Goal: Book appointment/travel/reservation

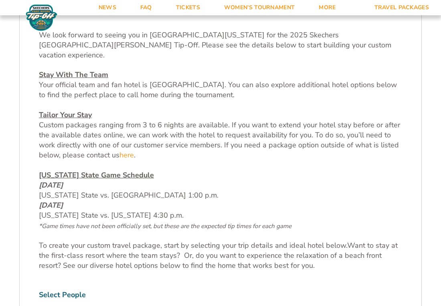
scroll to position [310, 0]
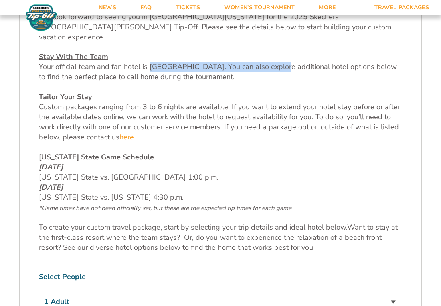
drag, startPoint x: 148, startPoint y: 57, endPoint x: 275, endPoint y: 55, distance: 126.4
click at [275, 62] on span "Your official team and fan hotel is [GEOGRAPHIC_DATA]. You can also explore add…" at bounding box center [218, 72] width 358 height 20
click at [257, 62] on span "Your official team and fan hotel is [GEOGRAPHIC_DATA]. You can also explore add…" at bounding box center [218, 72] width 358 height 20
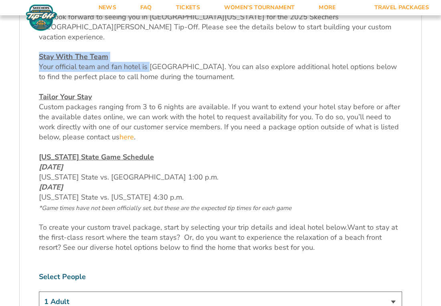
drag, startPoint x: 148, startPoint y: 56, endPoint x: 284, endPoint y: 48, distance: 136.3
click at [284, 52] on p "Stay With The Team Your official team and fan hotel is [GEOGRAPHIC_DATA]. You c…" at bounding box center [221, 67] width 364 height 31
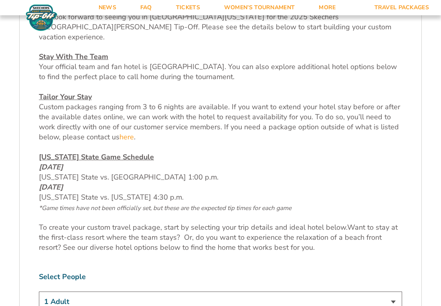
click at [233, 131] on p "Tailor Your Stay Custom packages ranging from 3 to 6 nights are available. If y…" at bounding box center [221, 117] width 364 height 51
click at [61, 52] on u "Stay With The Team" at bounding box center [73, 57] width 69 height 10
click at [150, 84] on div "We look forward to seeing you in [GEOGRAPHIC_DATA][US_STATE] for the 2025 Skech…" at bounding box center [221, 132] width 364 height 241
click at [174, 92] on p "Tailor Your Stay Custom packages ranging from 3 to 6 nights are available. If y…" at bounding box center [221, 117] width 364 height 51
drag, startPoint x: 148, startPoint y: 57, endPoint x: 273, endPoint y: 59, distance: 124.8
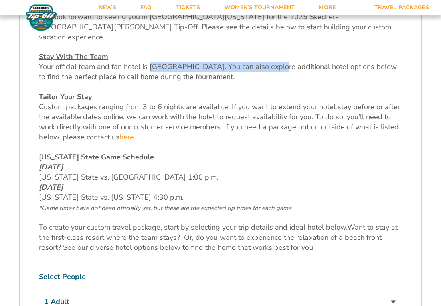
click at [273, 62] on span "Your official team and fan hotel is [GEOGRAPHIC_DATA]. You can also explore add…" at bounding box center [218, 72] width 358 height 20
copy span "[GEOGRAPHIC_DATA]"
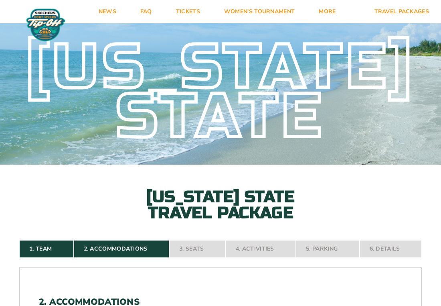
scroll to position [4, 0]
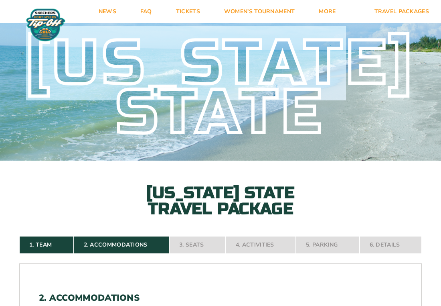
drag, startPoint x: 48, startPoint y: 60, endPoint x: 392, endPoint y: 85, distance: 345.2
click at [392, 85] on div "[US_STATE] State" at bounding box center [220, 88] width 441 height 99
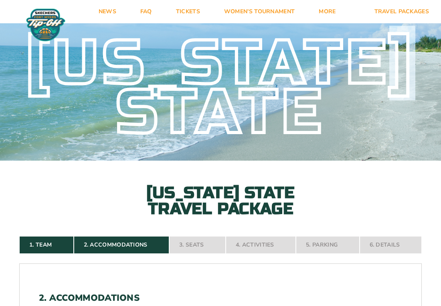
drag, startPoint x: 118, startPoint y: 107, endPoint x: 198, endPoint y: 114, distance: 81.0
click at [198, 114] on div "[US_STATE] State" at bounding box center [220, 88] width 441 height 99
click at [63, 179] on div "[US_STATE] State [US_STATE] State Travel Package" at bounding box center [220, 115] width 441 height 201
